Goal: Task Accomplishment & Management: Complete application form

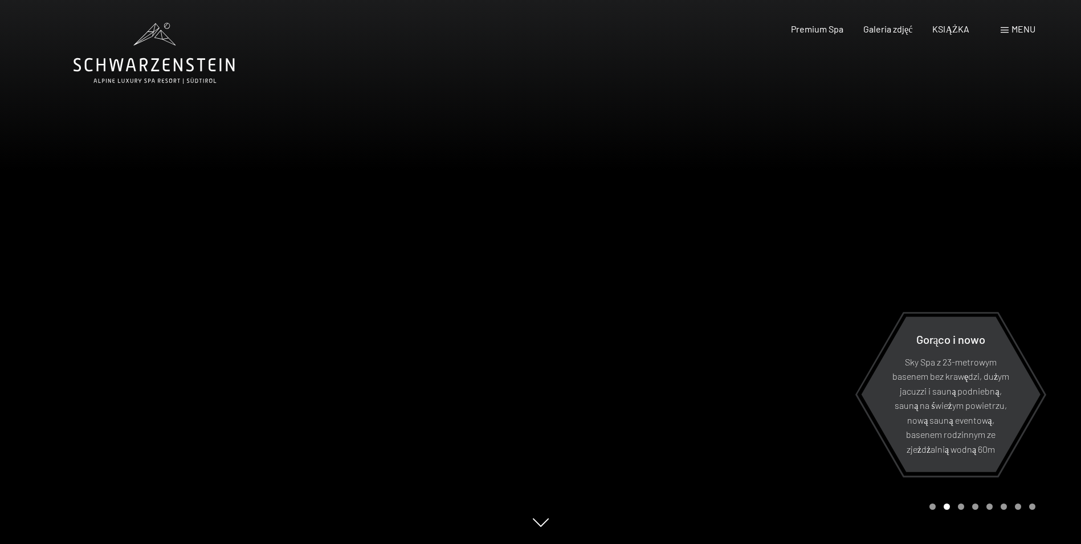
click at [1004, 28] on span at bounding box center [1005, 30] width 8 height 6
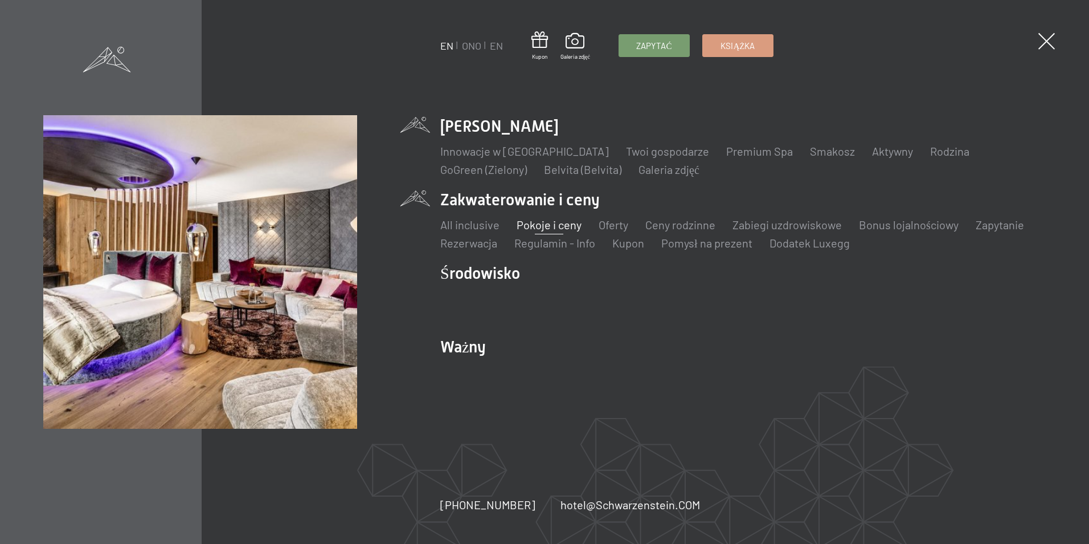
click at [552, 226] on link "Pokoje i ceny" at bounding box center [549, 225] width 65 height 14
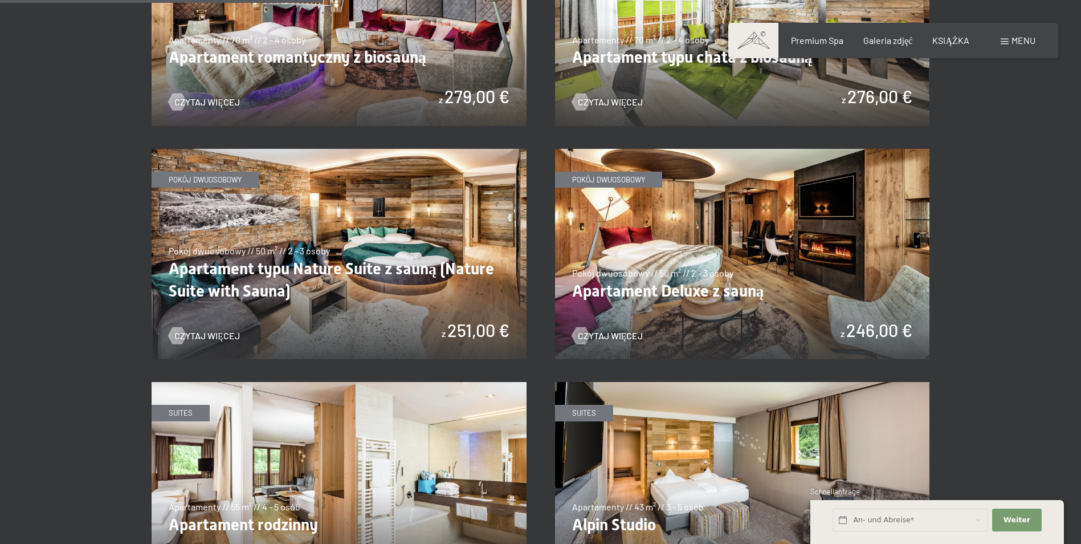
scroll to position [1140, 0]
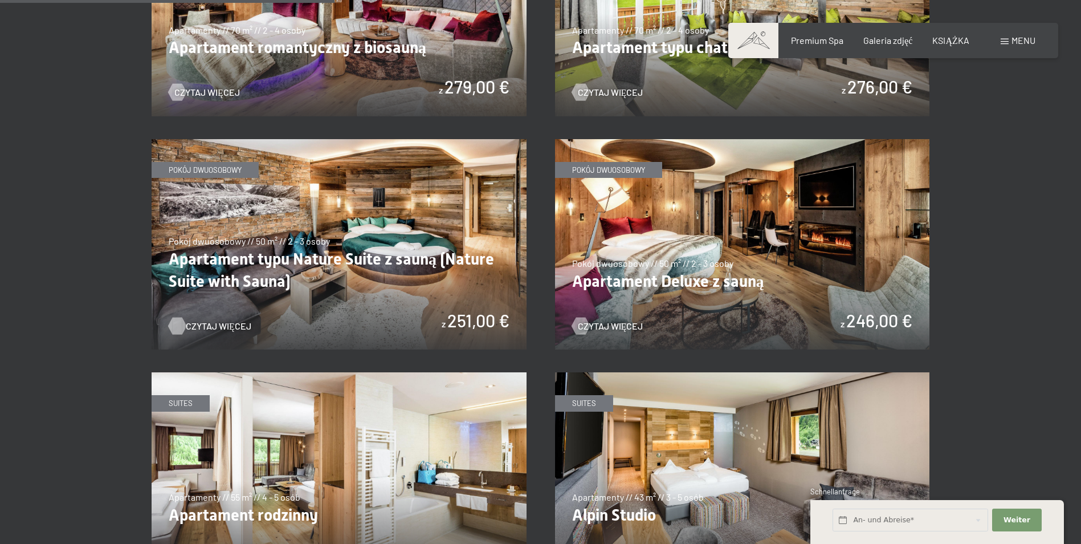
click at [219, 323] on span "Czytaj więcej" at bounding box center [219, 326] width 66 height 13
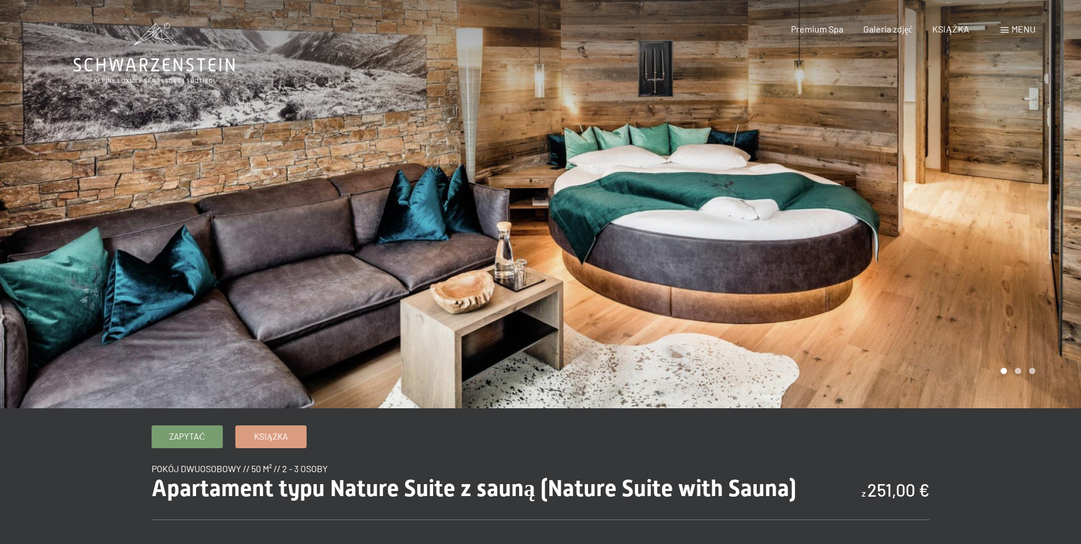
click at [1050, 215] on div at bounding box center [811, 204] width 541 height 408
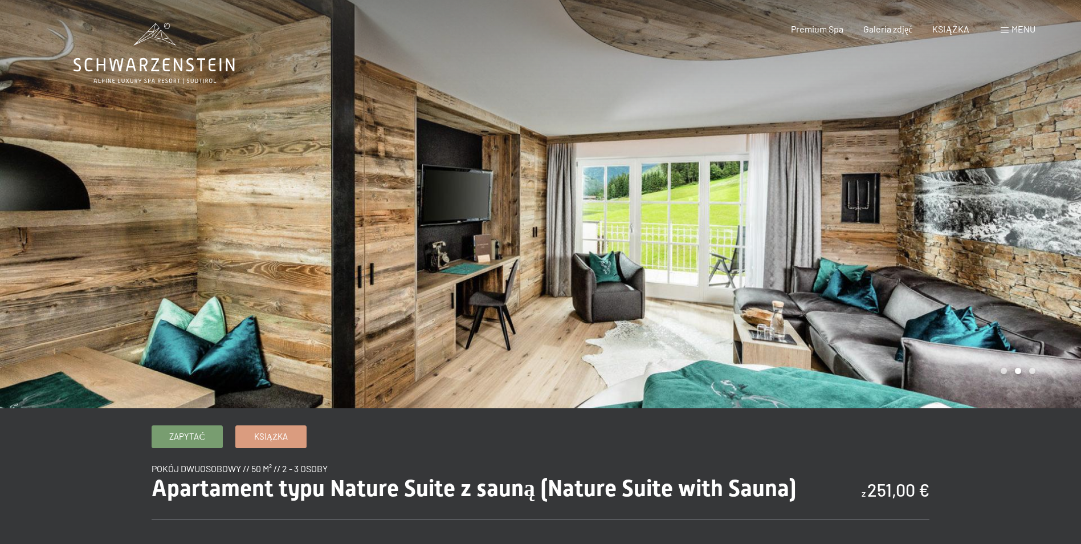
click at [1048, 215] on div at bounding box center [811, 204] width 541 height 408
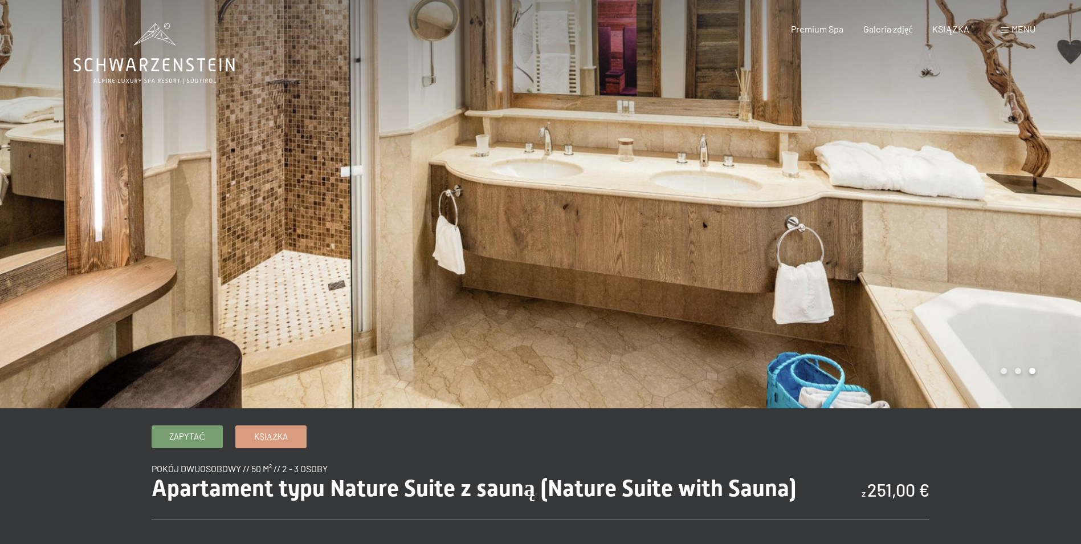
click at [1048, 215] on div at bounding box center [811, 204] width 541 height 408
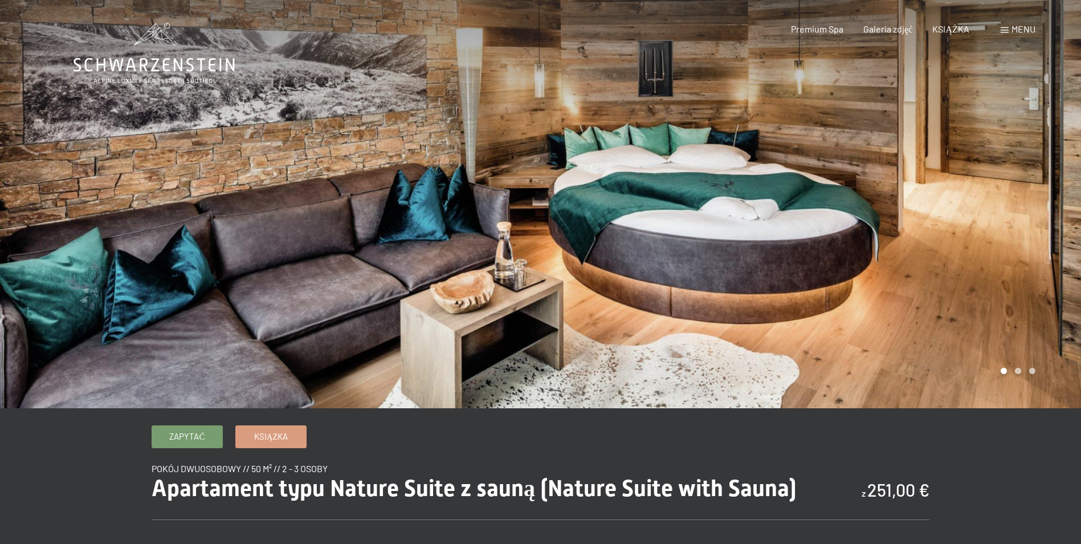
click at [1048, 215] on div at bounding box center [811, 204] width 541 height 408
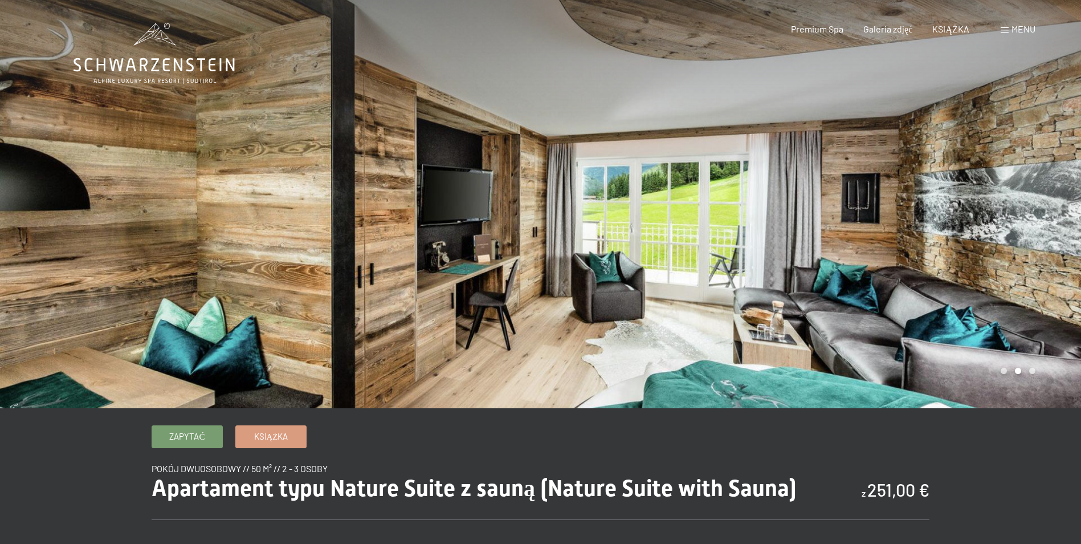
click at [1048, 215] on div at bounding box center [811, 204] width 541 height 408
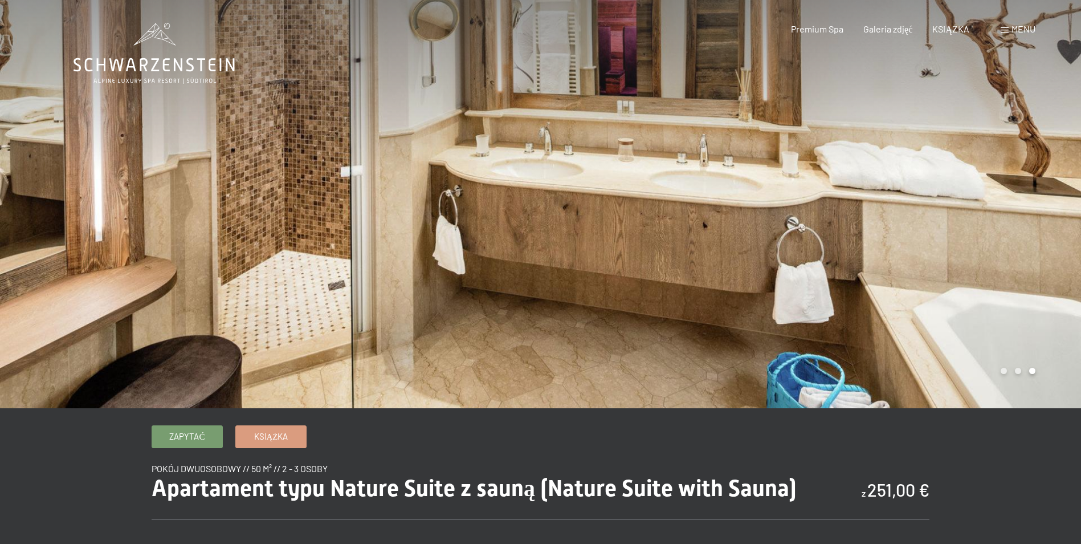
click at [1048, 215] on div at bounding box center [811, 204] width 541 height 408
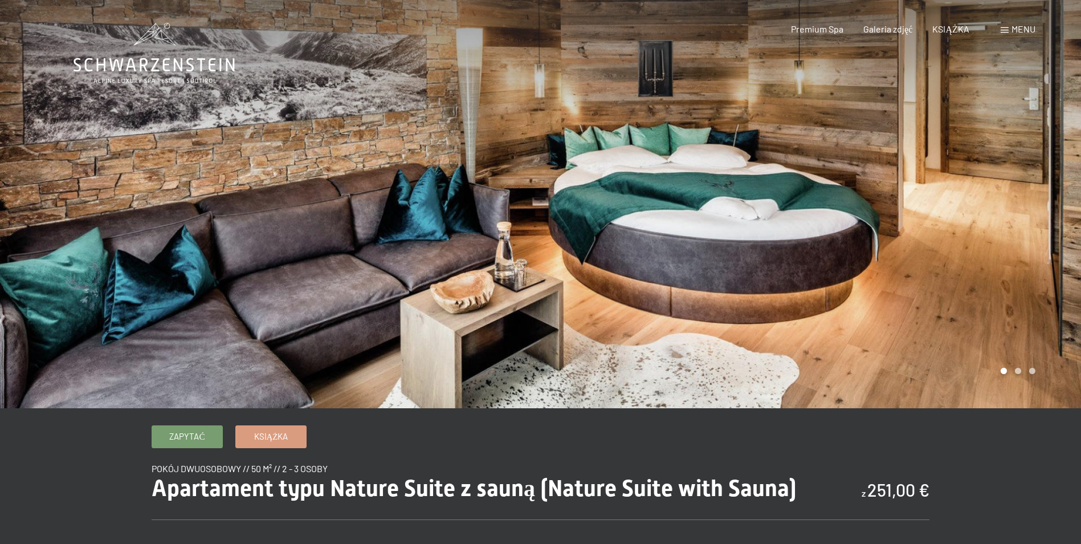
click at [1048, 215] on div at bounding box center [811, 204] width 541 height 408
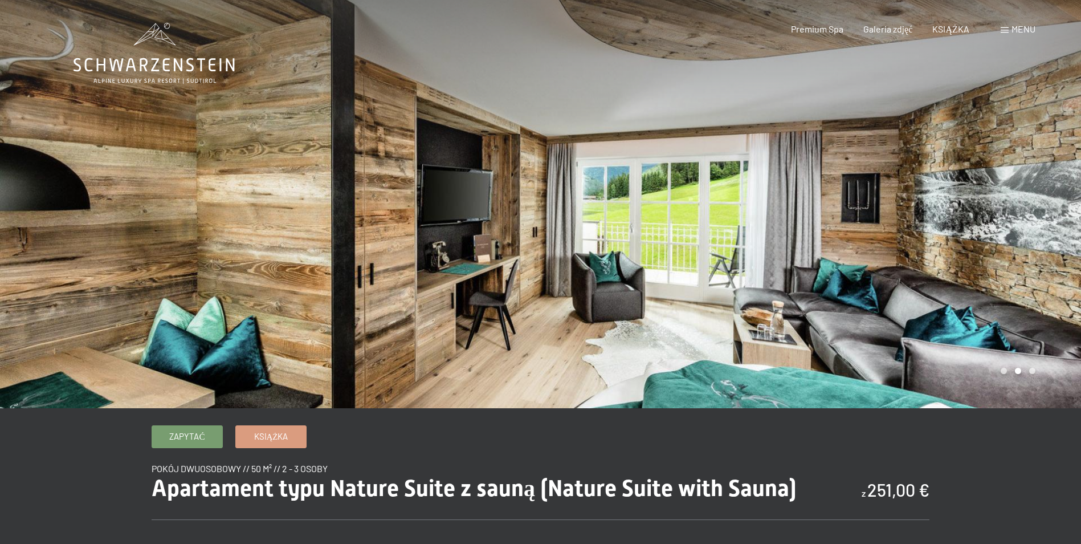
click at [1048, 215] on div at bounding box center [811, 204] width 541 height 408
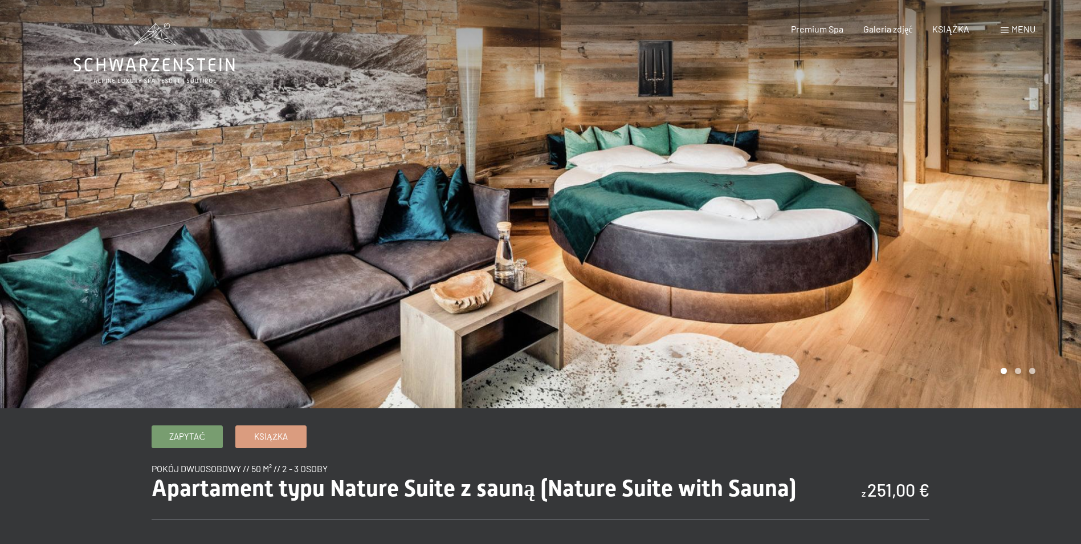
click at [1048, 215] on div at bounding box center [811, 204] width 541 height 408
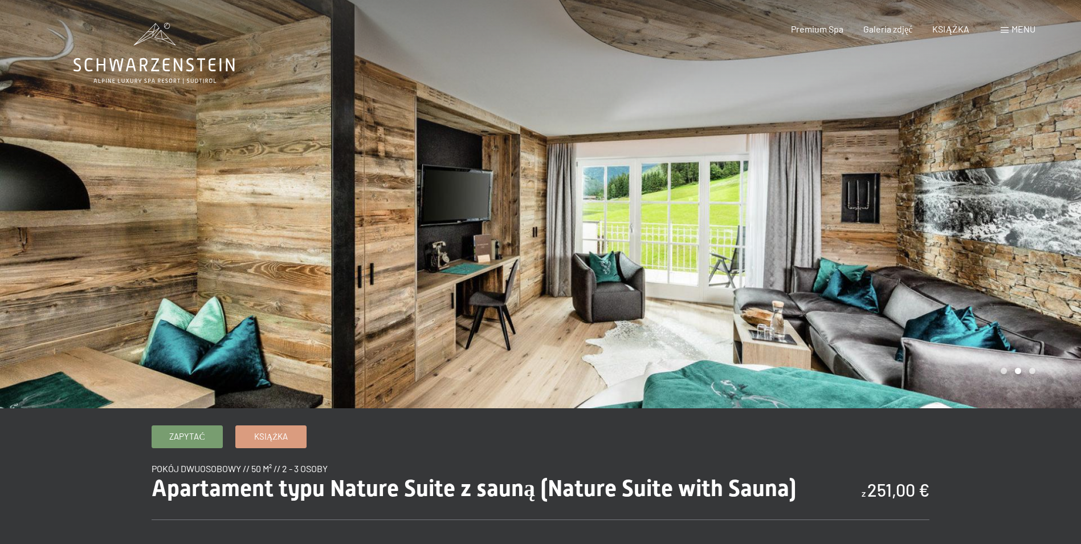
click at [1048, 215] on div at bounding box center [811, 204] width 541 height 408
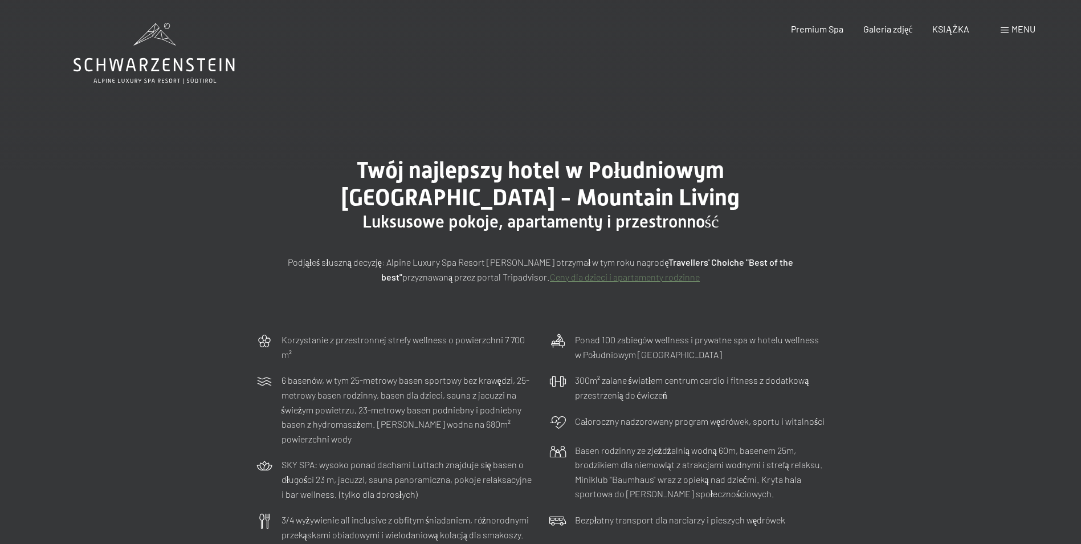
click at [575, 279] on link "Ceny dla dzieci i apartamenty rodzinne" at bounding box center [625, 276] width 150 height 11
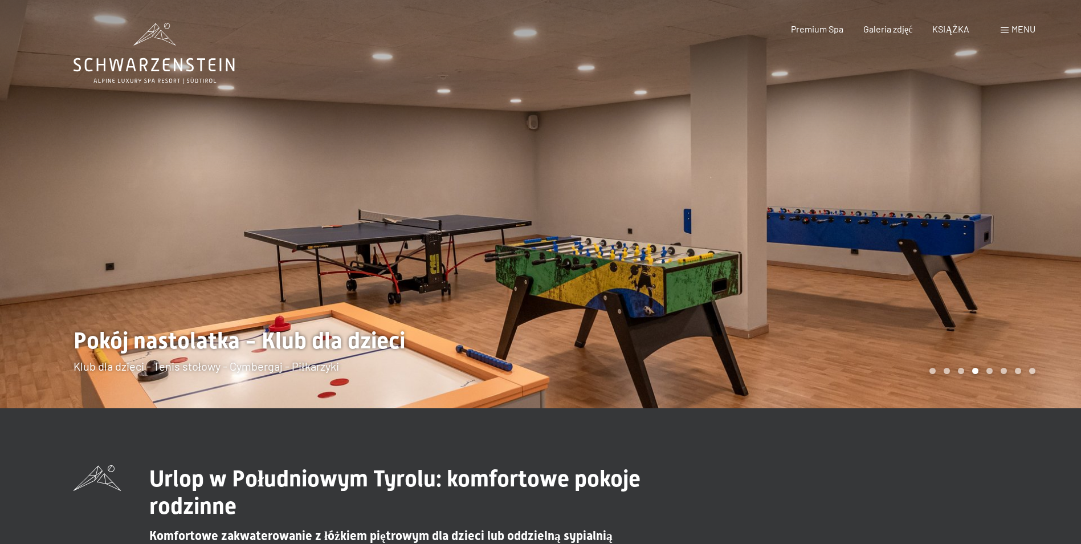
click at [1008, 28] on div "Menu" at bounding box center [1018, 29] width 35 height 13
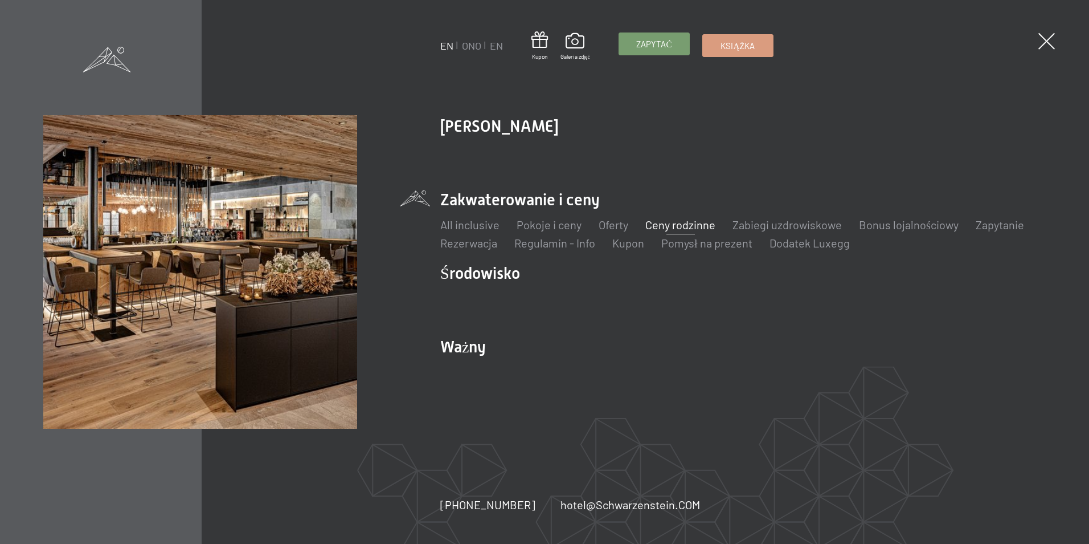
click at [654, 47] on span "Zapytać" at bounding box center [653, 44] width 35 height 12
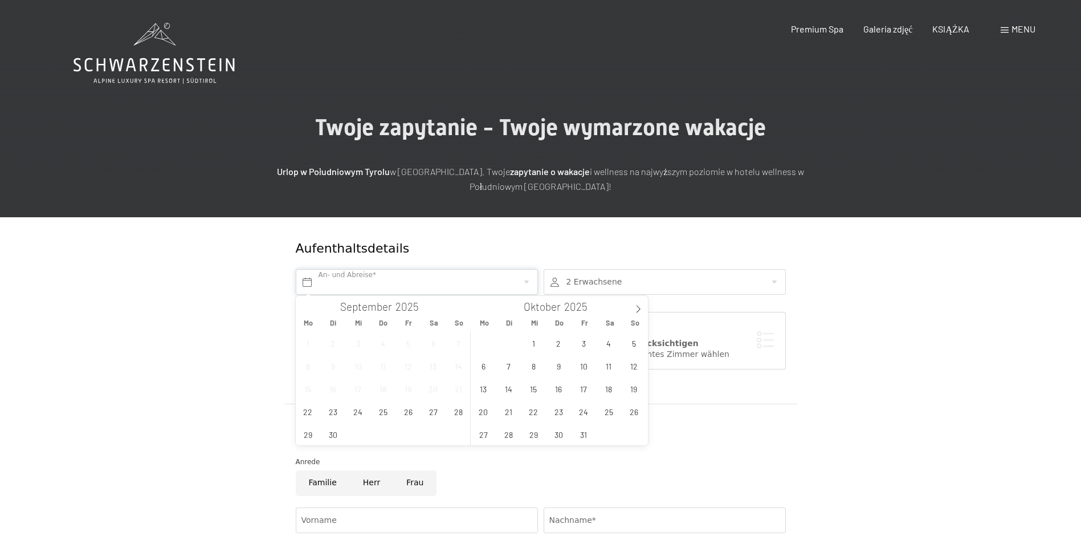
click at [399, 285] on input "text" at bounding box center [417, 282] width 242 height 26
click at [639, 308] on icon at bounding box center [638, 309] width 8 height 8
click at [530, 435] on span "31" at bounding box center [533, 434] width 22 height 22
type input "Mi. 31.12.2025"
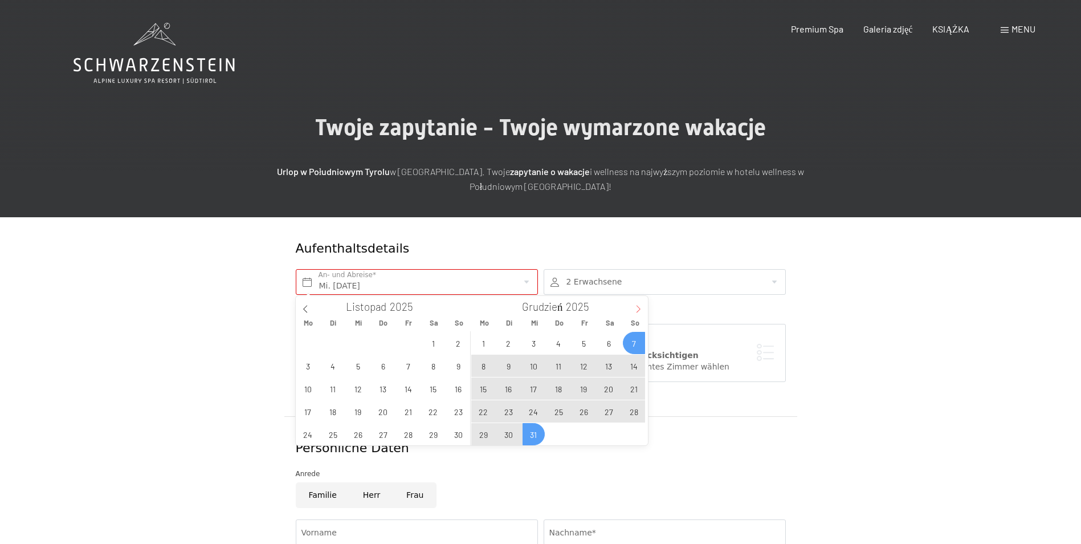
click at [638, 306] on icon at bounding box center [638, 309] width 8 height 8
type input "2026"
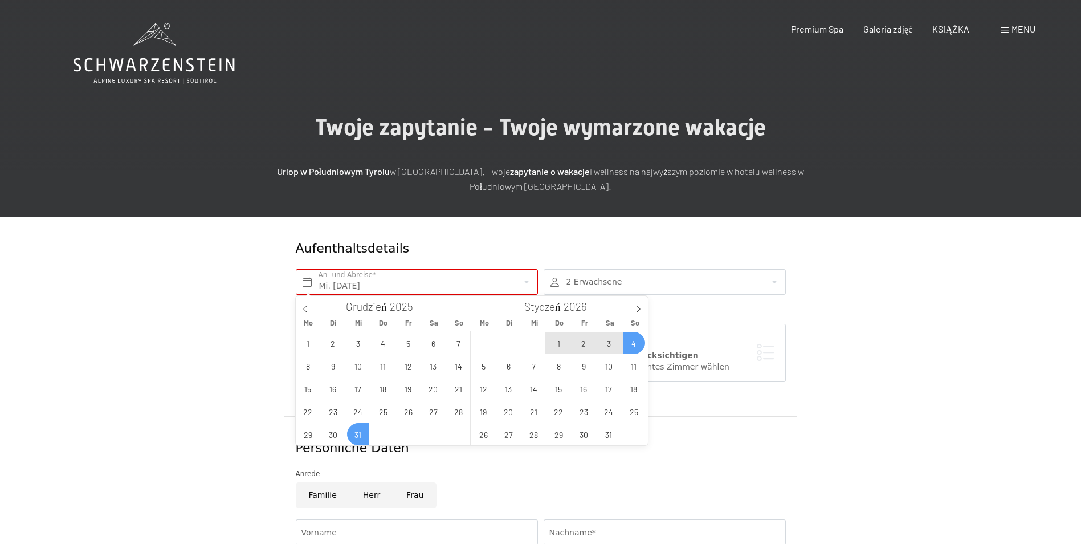
click at [636, 342] on span "4" at bounding box center [634, 343] width 22 height 22
type input "Mi. 31.12.2025 - So. 04.01.2026"
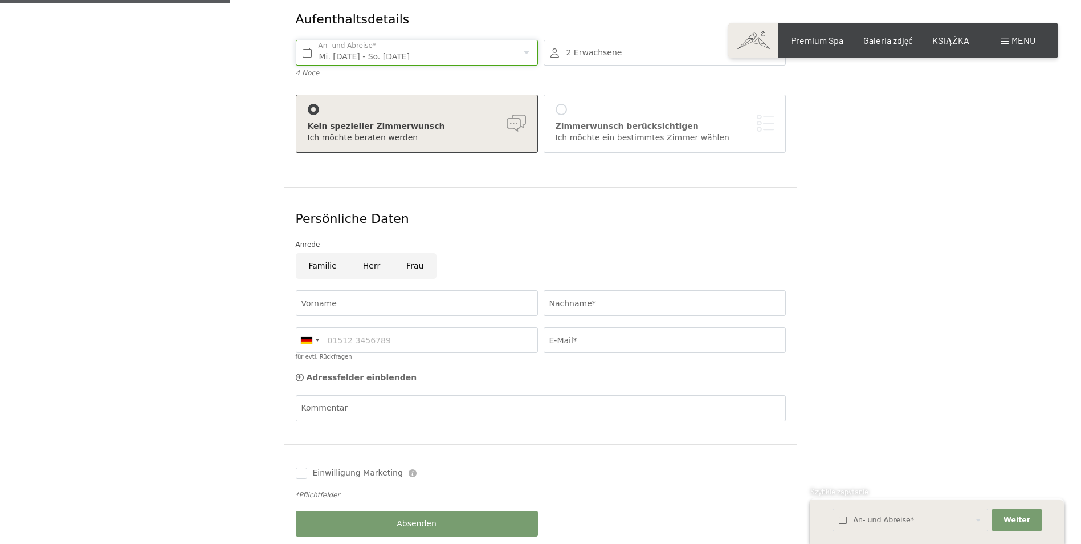
scroll to position [228, 0]
click at [328, 264] on input "Familie" at bounding box center [323, 267] width 54 height 26
radio input "true"
click at [338, 301] on input "Vorname" at bounding box center [417, 304] width 242 height 26
type input "Tomasz Wojciech"
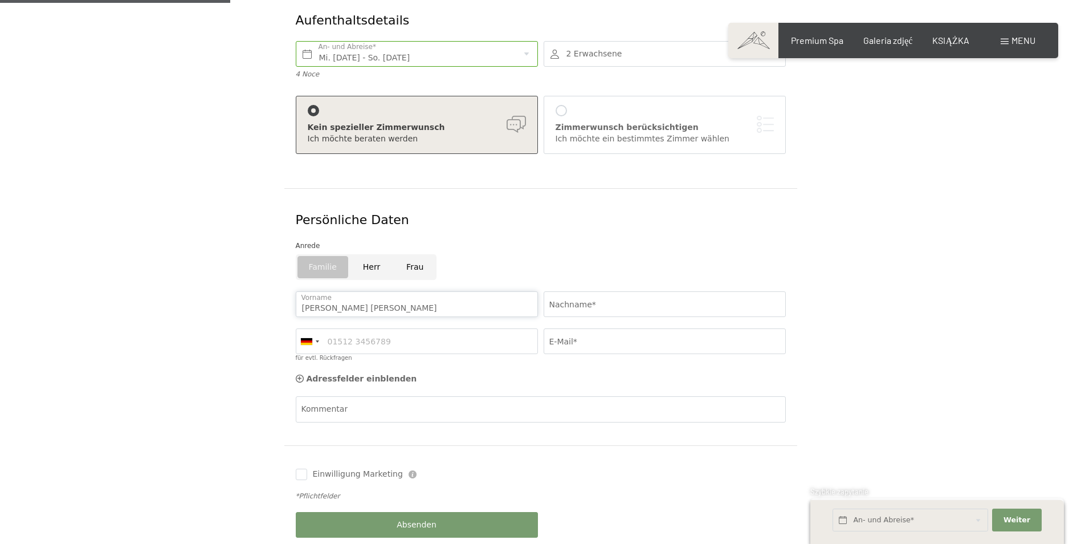
type input "Chmura"
type input "601288743"
type input "chmurkii@go2.pl"
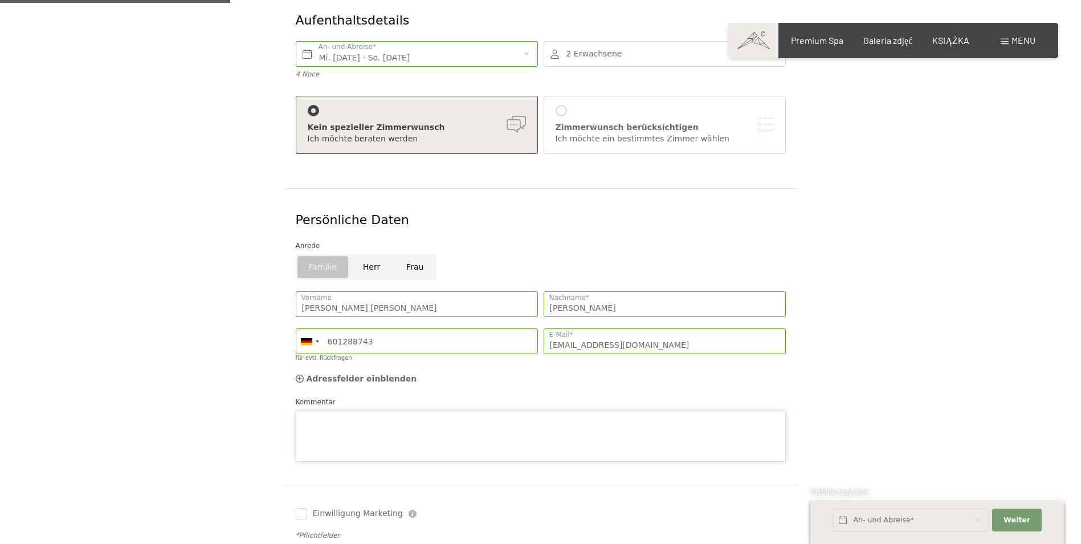
click at [334, 410] on textarea "Kommentar" at bounding box center [541, 435] width 490 height 51
click at [333, 420] on textarea "Kommentar" at bounding box center [541, 435] width 490 height 51
paste textarea "Hello. I need 2 apartments for 3-4 people in the period 31/12/25 to 04/01/26. P…"
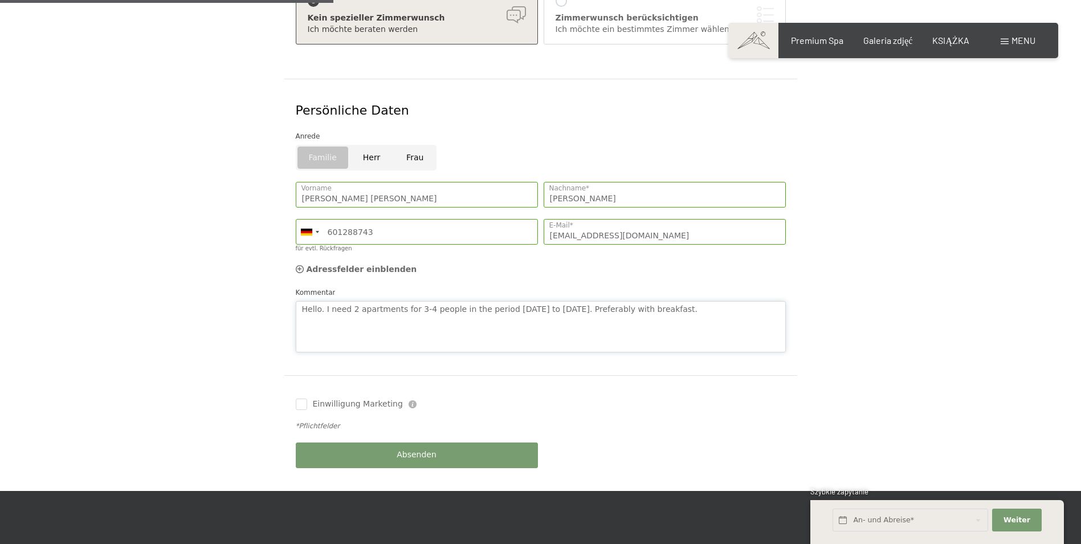
scroll to position [342, 0]
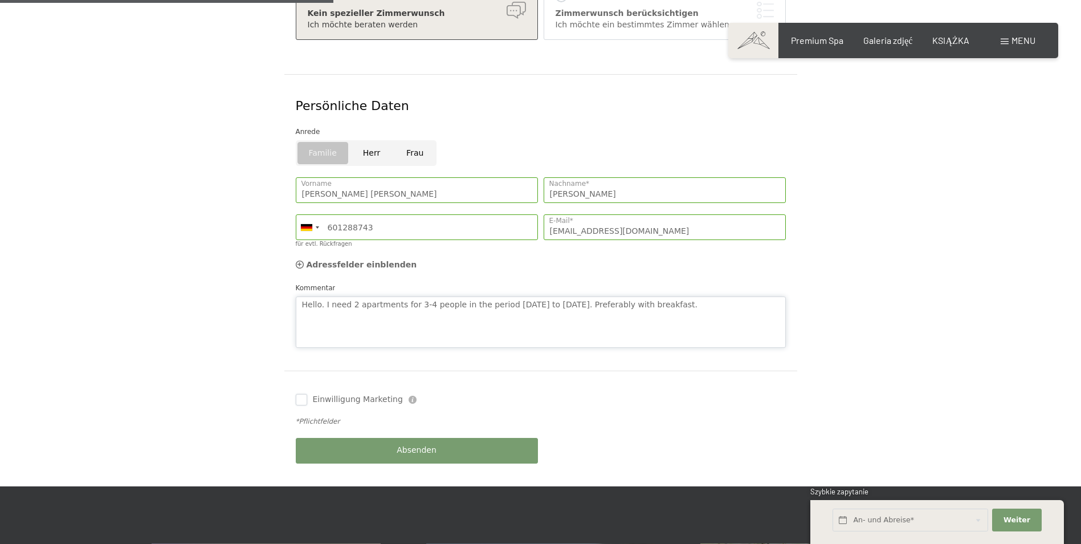
type textarea "Hello. I need 2 apartments for 3-4 people in the period 31/12/25 to 04/01/26. P…"
click at [305, 400] on input "Einwilligung Marketing" at bounding box center [301, 399] width 11 height 11
checkbox input "true"
click at [393, 448] on button "Absenden" at bounding box center [417, 451] width 242 height 26
